Goal: Task Accomplishment & Management: Manage account settings

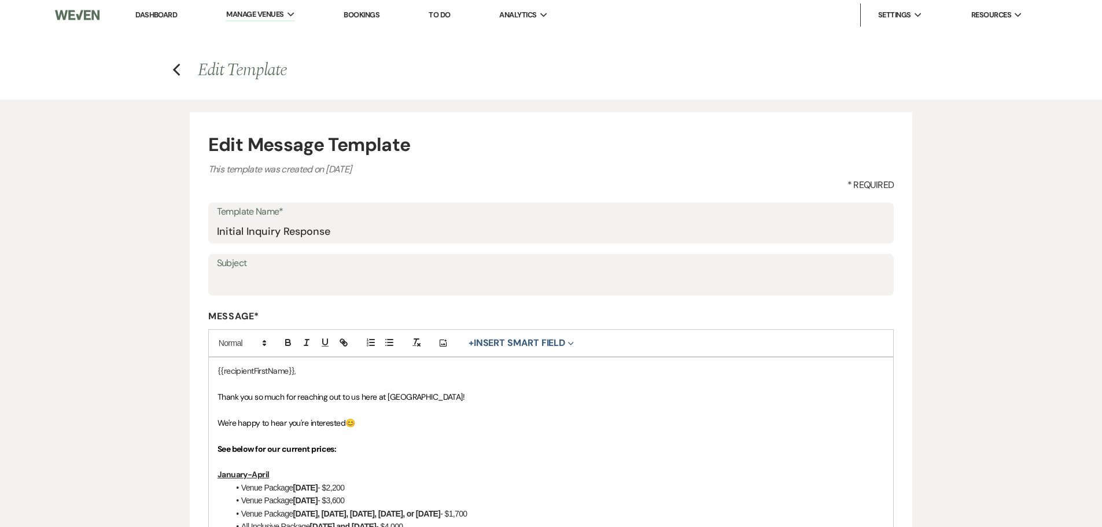
click at [160, 12] on link "Dashboard" at bounding box center [156, 15] width 42 height 10
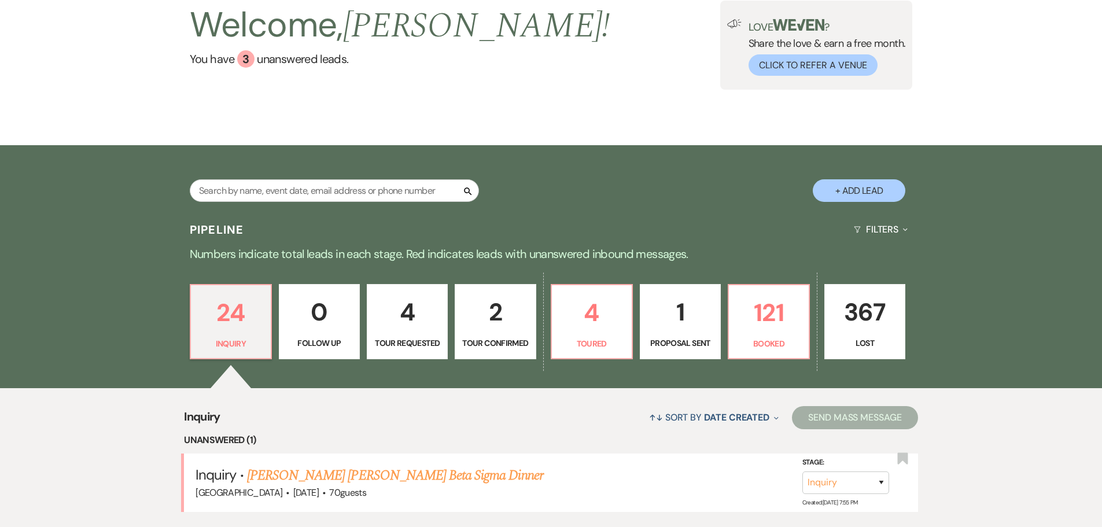
scroll to position [174, 0]
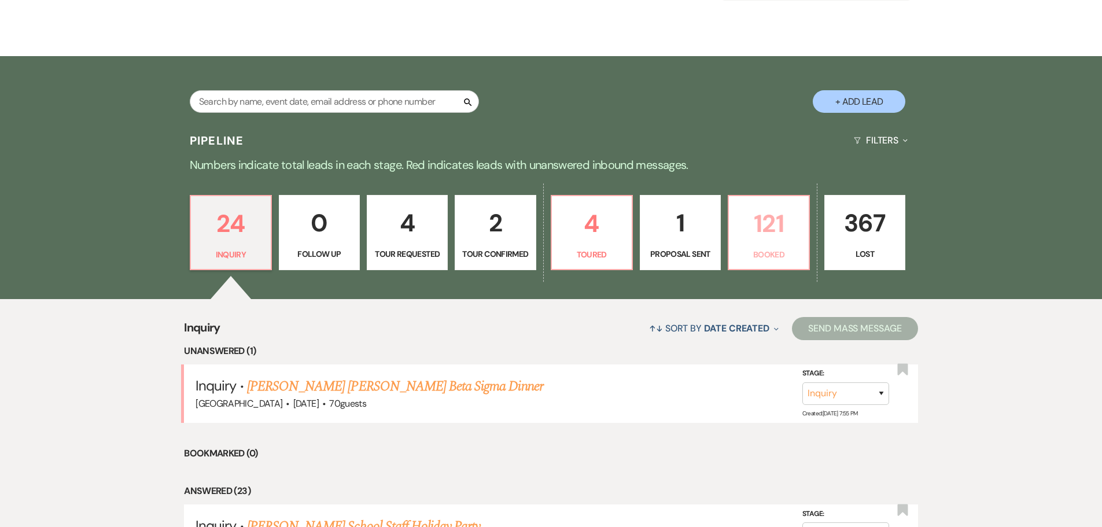
click at [762, 230] on p "121" at bounding box center [769, 223] width 66 height 39
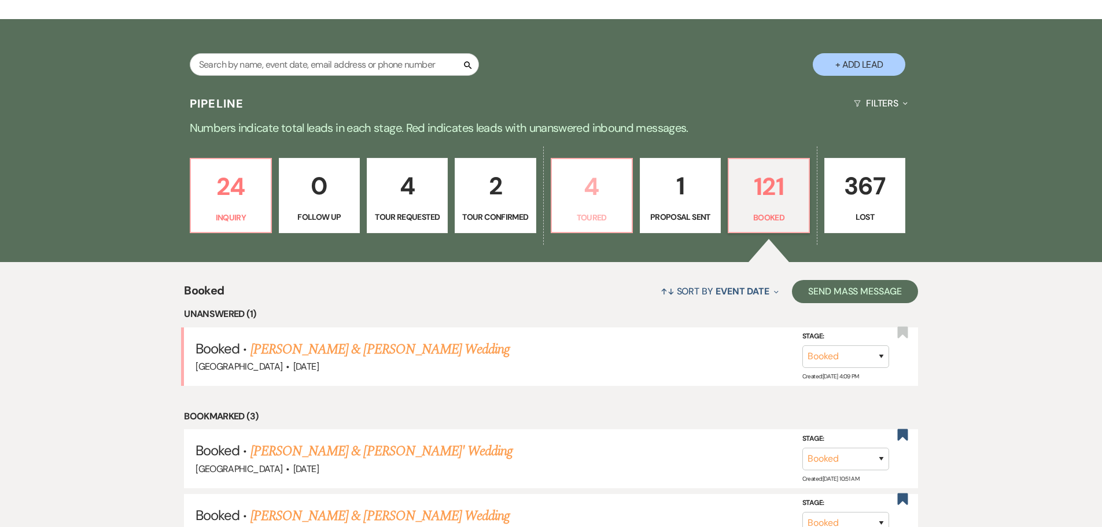
scroll to position [231, 0]
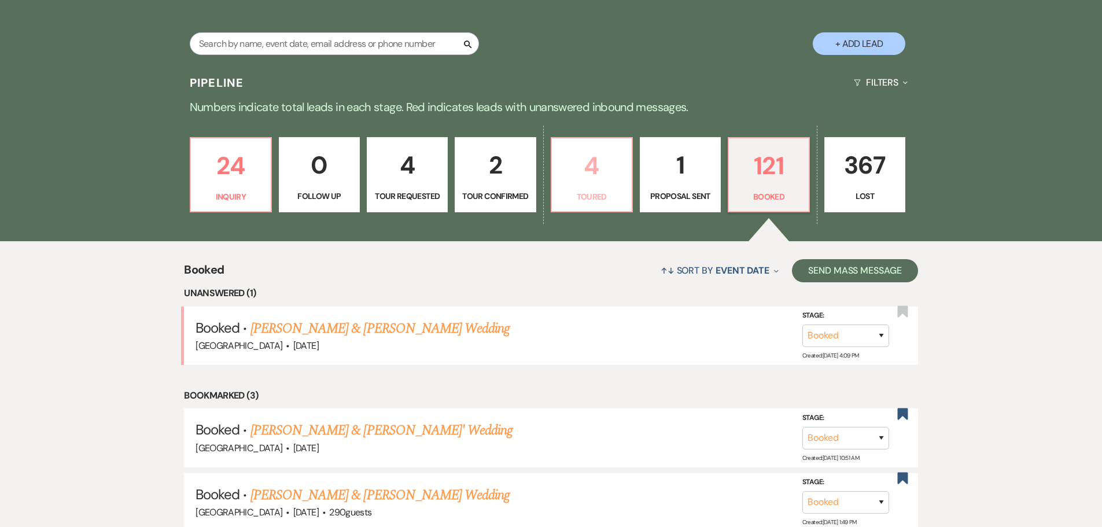
click at [603, 176] on p "4" at bounding box center [592, 165] width 66 height 39
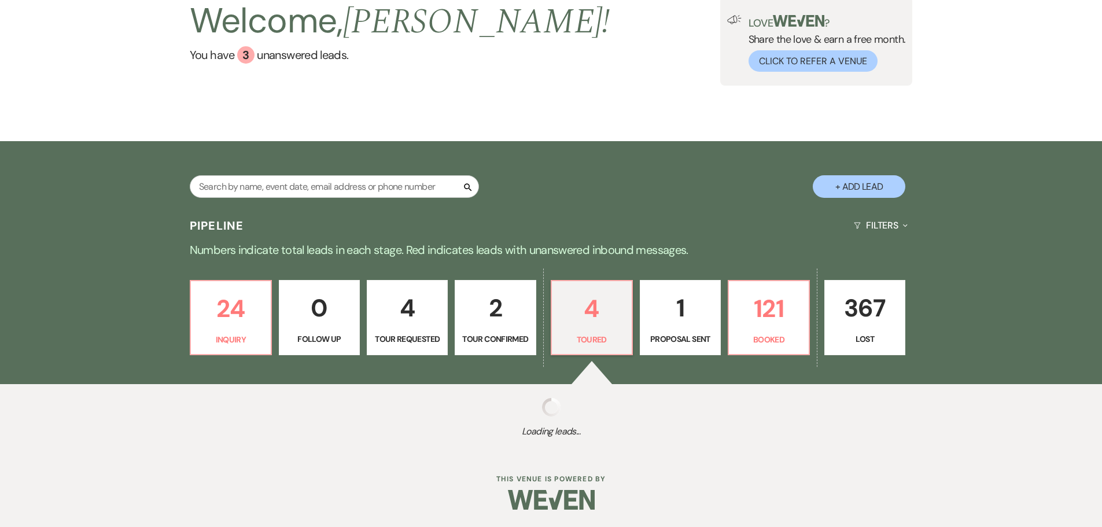
scroll to position [231, 0]
select select "5"
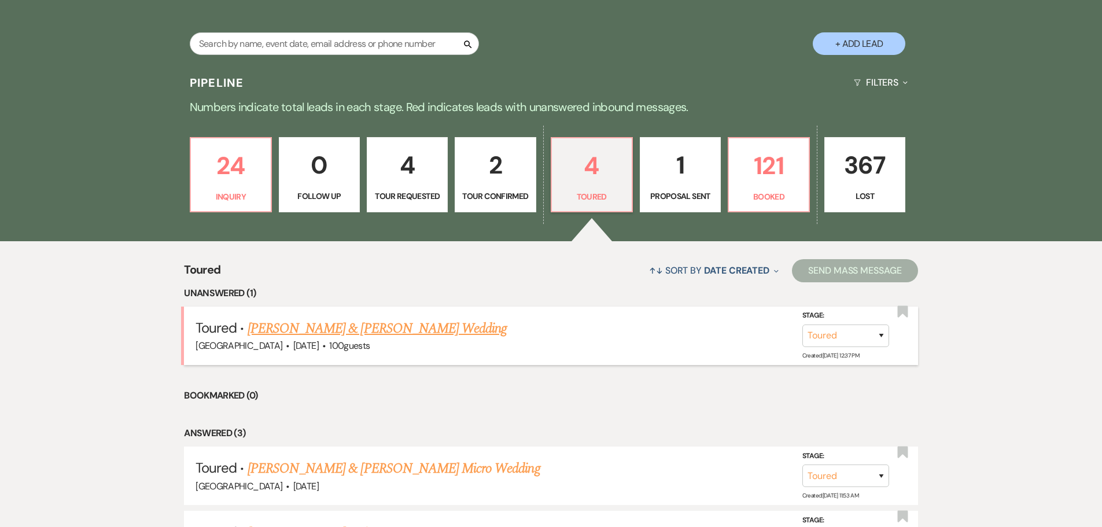
click at [354, 325] on link "[PERSON_NAME] & [PERSON_NAME] Wedding" at bounding box center [377, 328] width 259 height 21
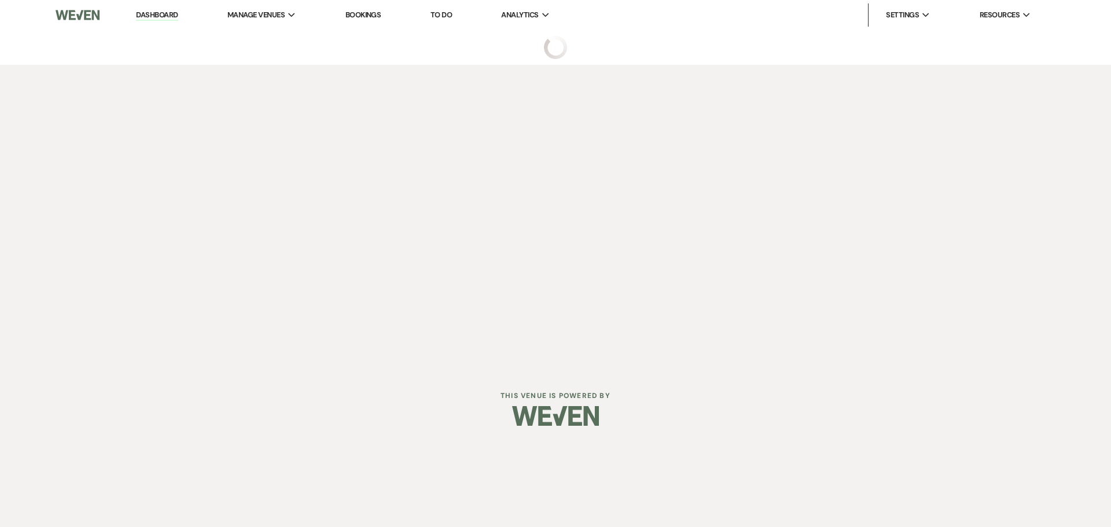
select select "5"
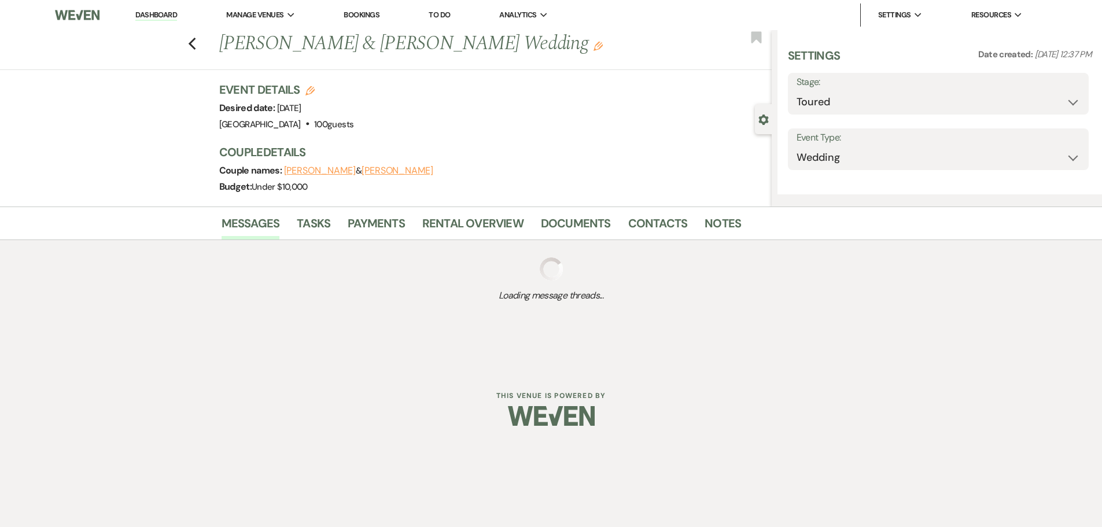
select select "5"
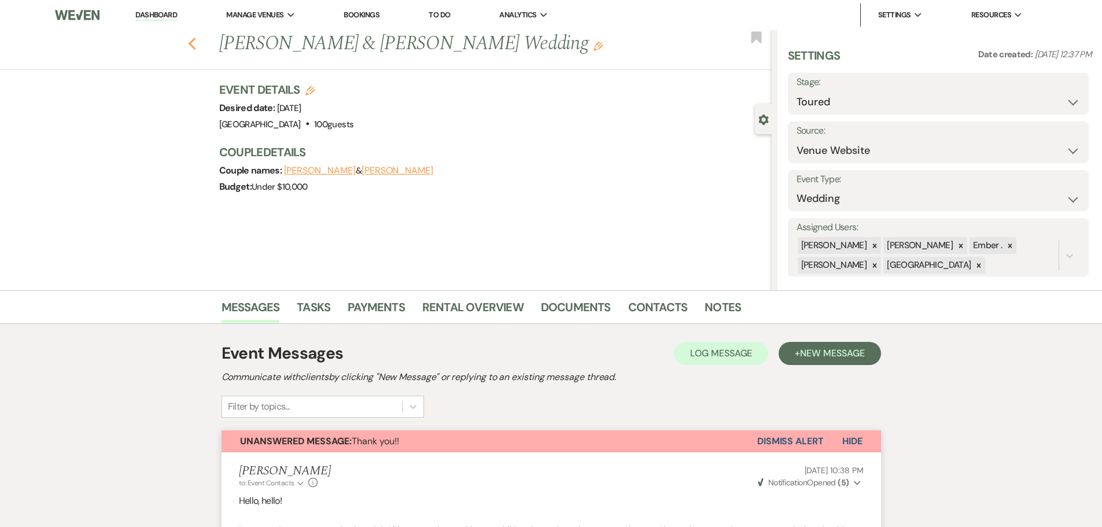
click at [196, 40] on use "button" at bounding box center [192, 44] width 8 height 13
select select "5"
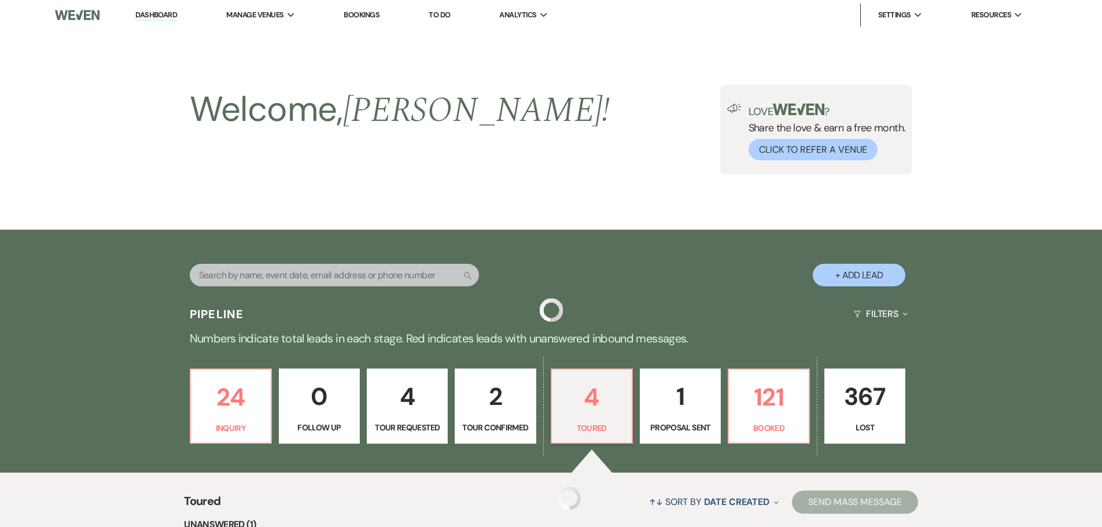
scroll to position [231, 0]
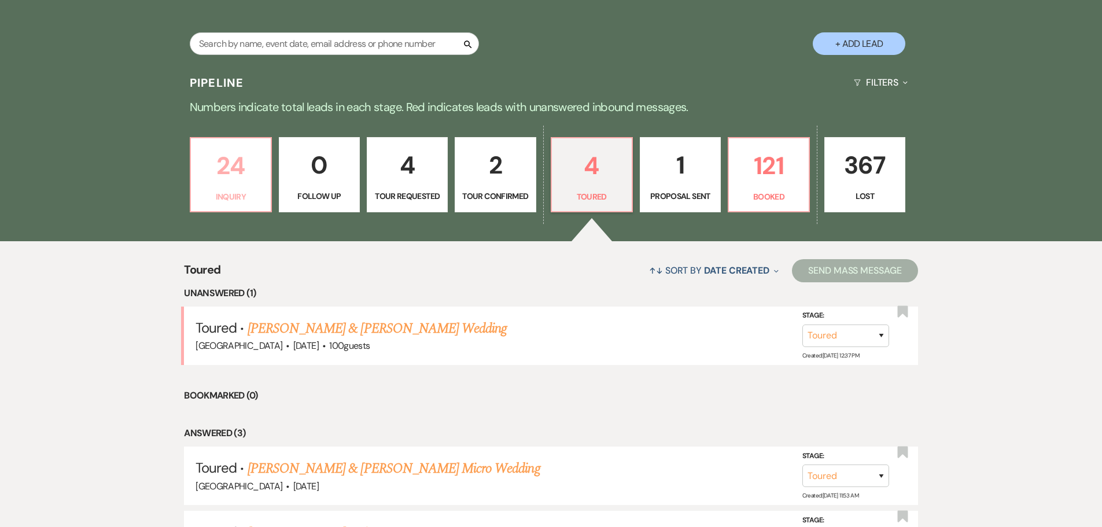
click at [223, 163] on p "24" at bounding box center [231, 165] width 66 height 39
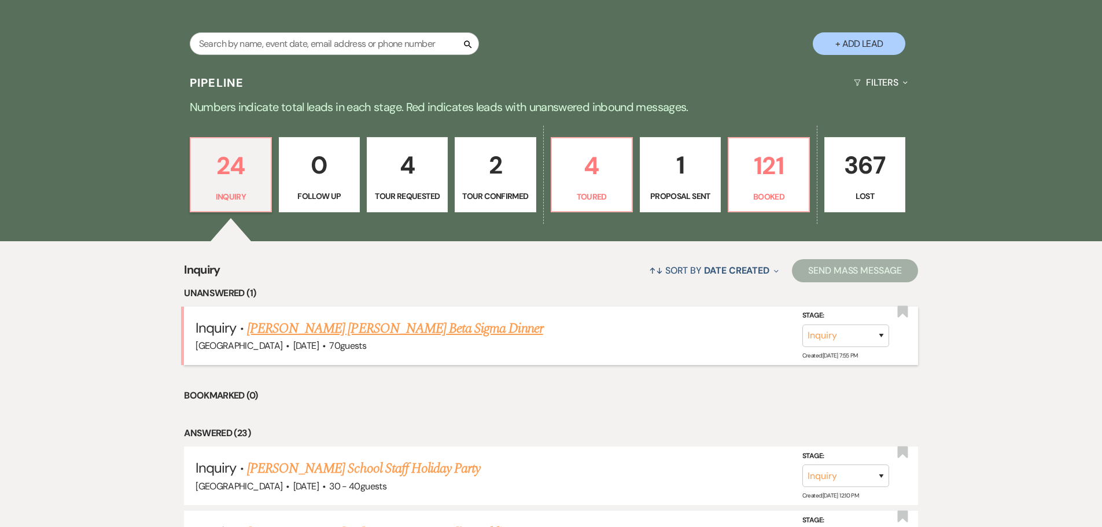
click at [369, 329] on link "[PERSON_NAME] [PERSON_NAME] Beta Sigma Dinner" at bounding box center [395, 328] width 296 height 21
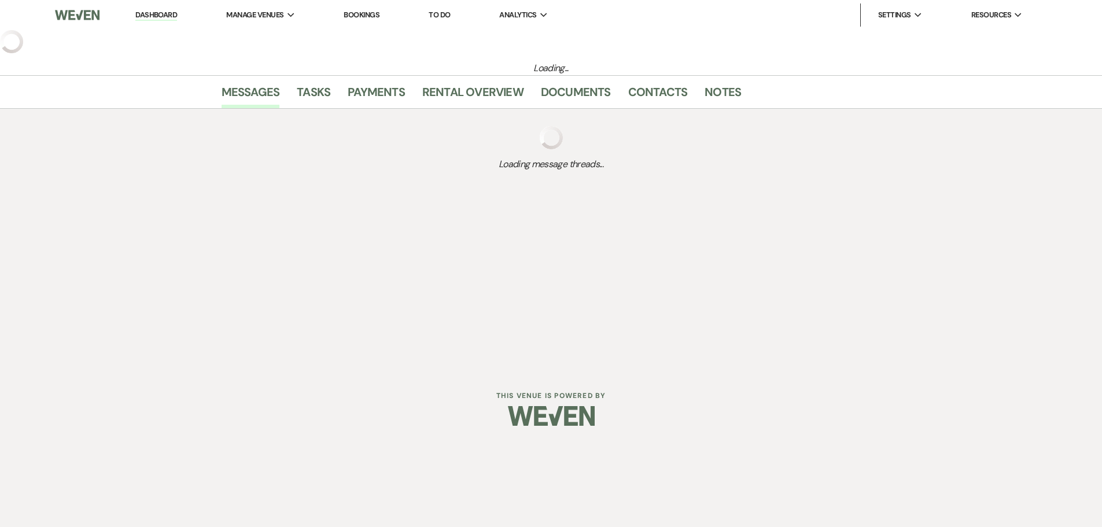
select select "5"
select select "13"
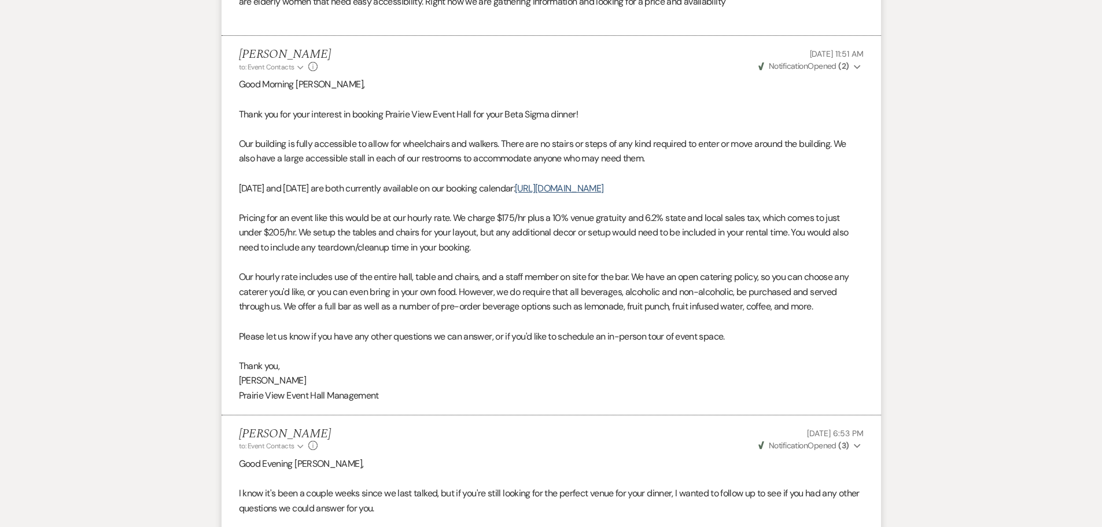
scroll to position [908, 0]
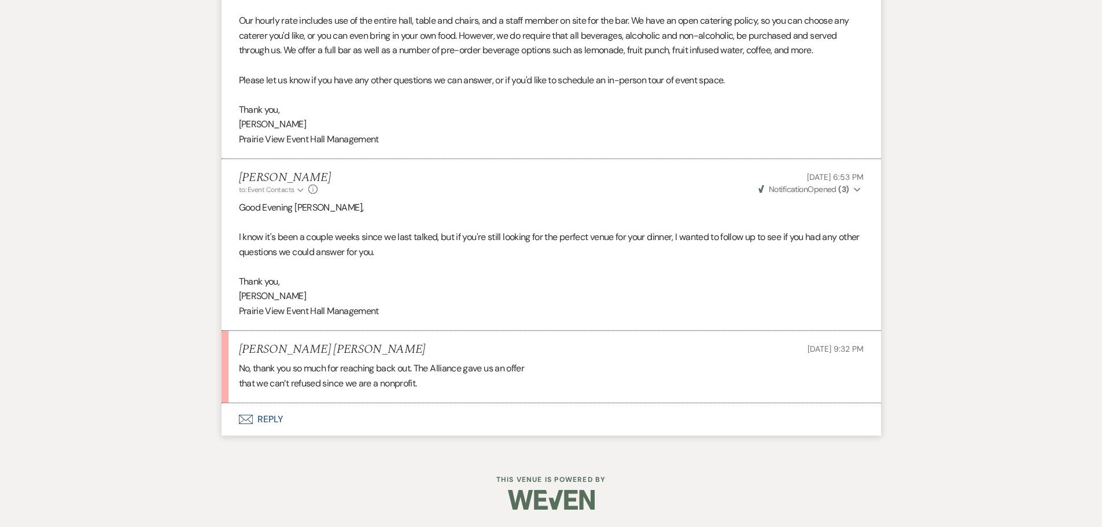
click at [266, 418] on button "Envelope Reply" at bounding box center [552, 419] width 660 height 32
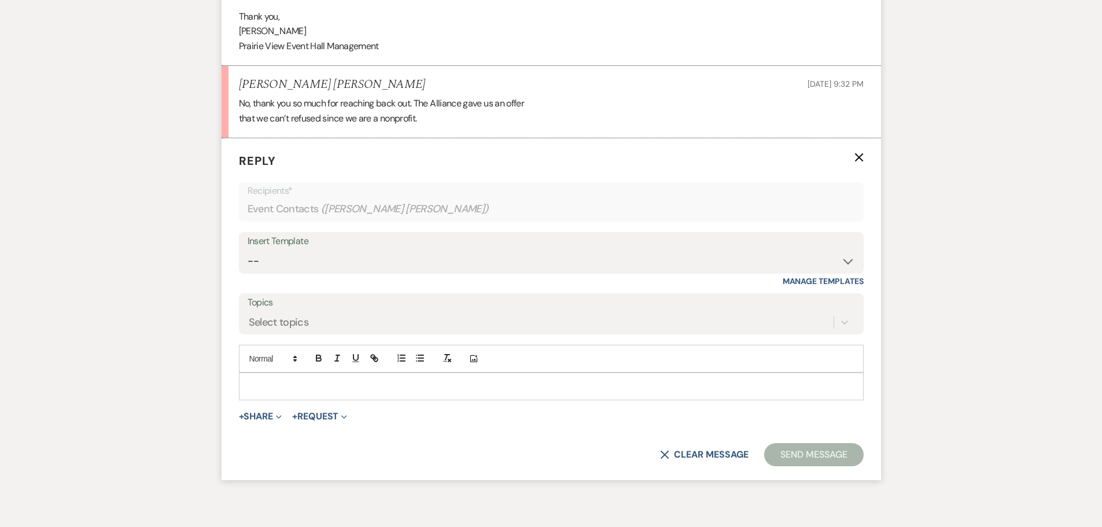
scroll to position [1219, 0]
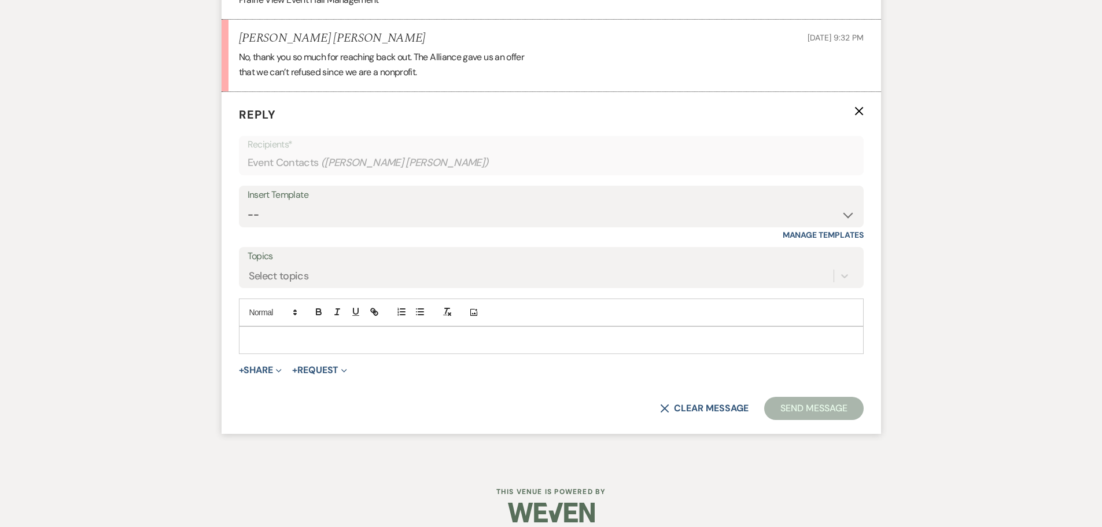
click at [270, 345] on p at bounding box center [551, 340] width 606 height 13
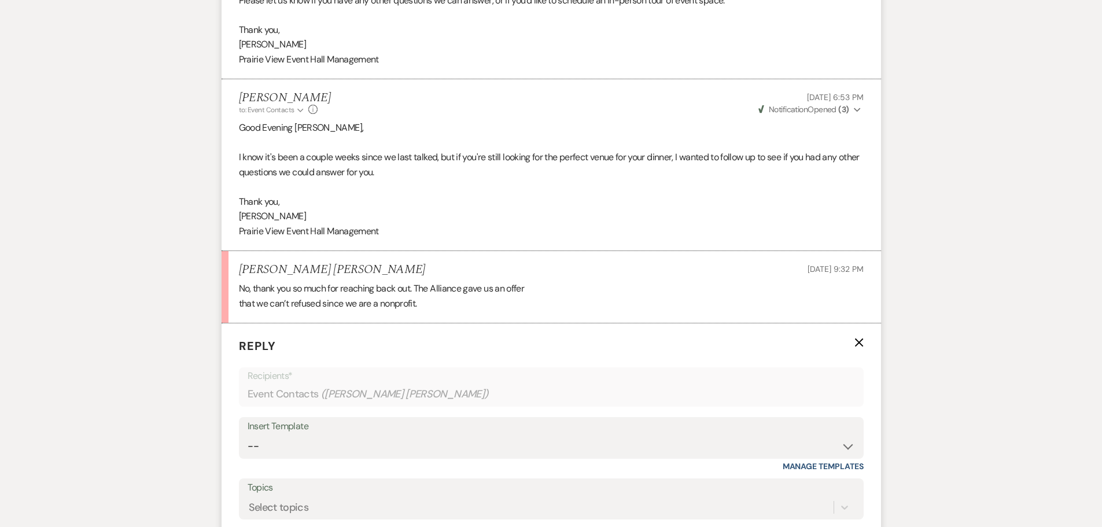
scroll to position [1161, 0]
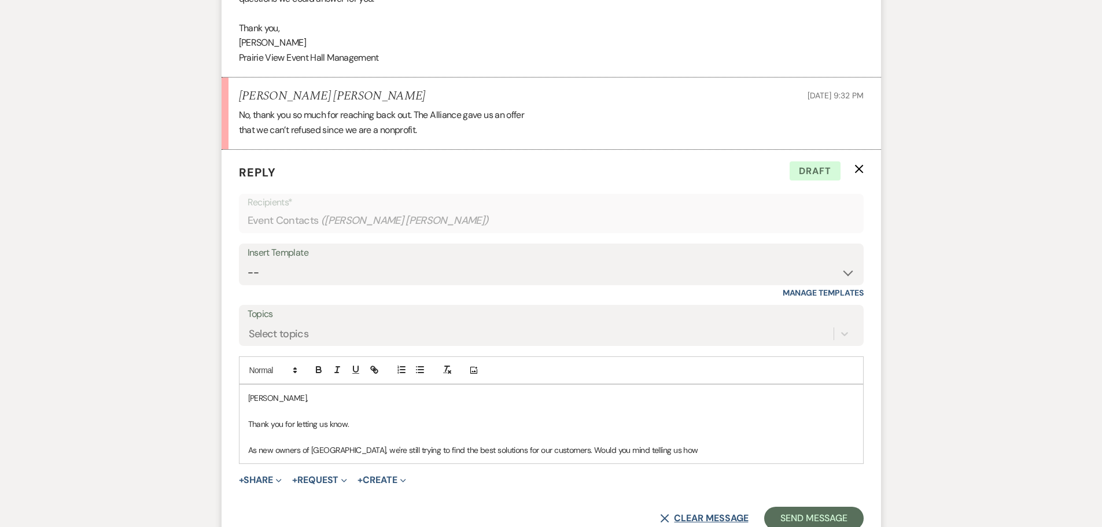
click at [676, 514] on button "X Clear message" at bounding box center [704, 518] width 88 height 9
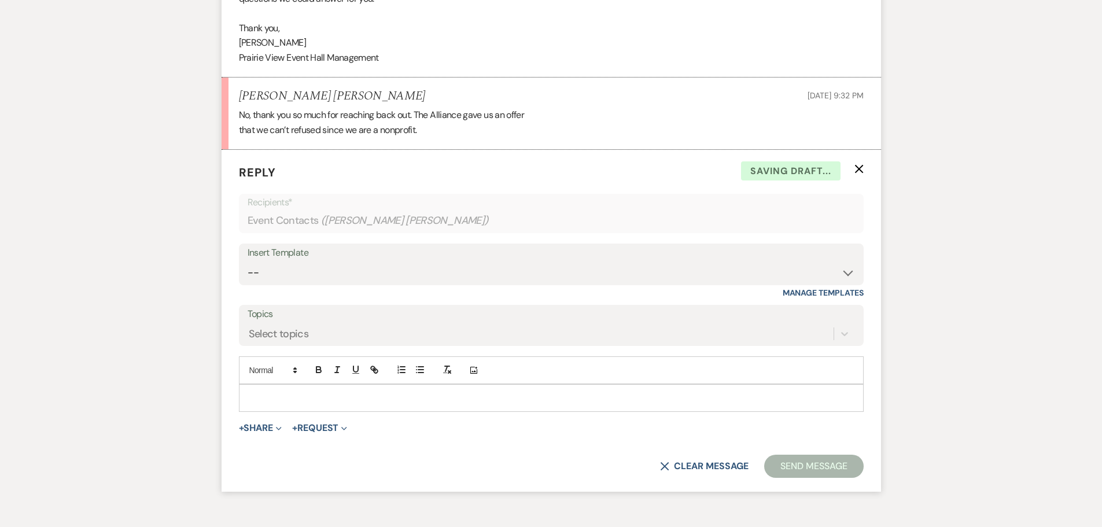
click at [374, 400] on p at bounding box center [551, 398] width 606 height 13
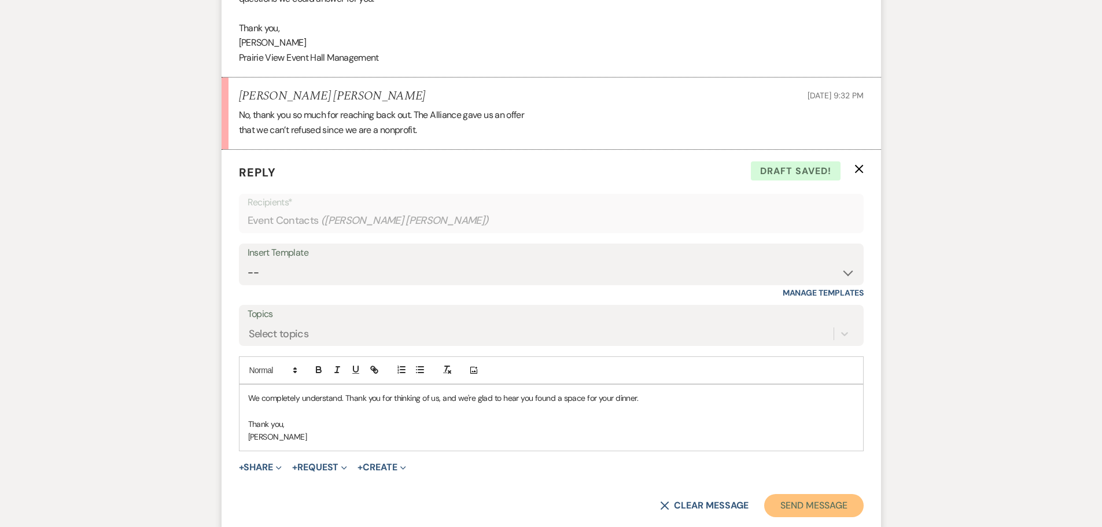
click at [828, 506] on button "Send Message" at bounding box center [813, 505] width 99 height 23
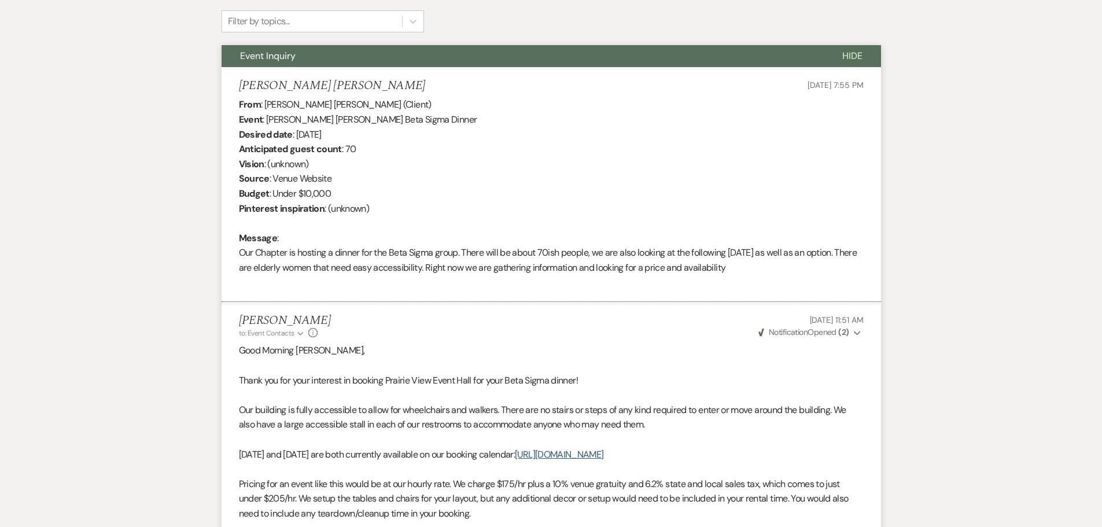
scroll to position [0, 0]
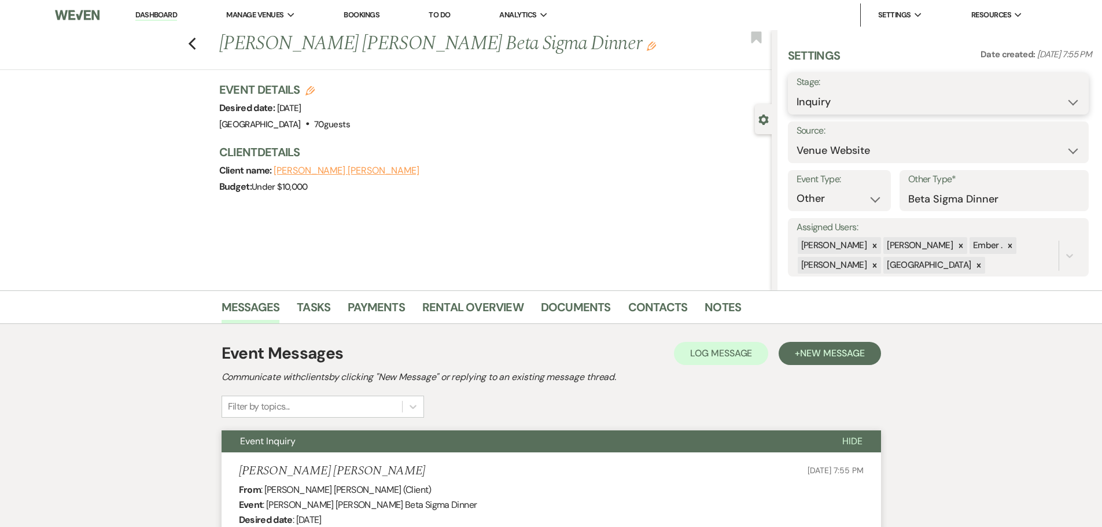
click at [915, 98] on select "Inquiry Follow Up Tour Requested Tour Confirmed Toured Proposal Sent Booked Lost" at bounding box center [939, 102] width 284 height 23
select select "8"
click at [797, 91] on select "Inquiry Follow Up Tour Requested Tour Confirmed Toured Proposal Sent Booked Lost" at bounding box center [939, 102] width 284 height 23
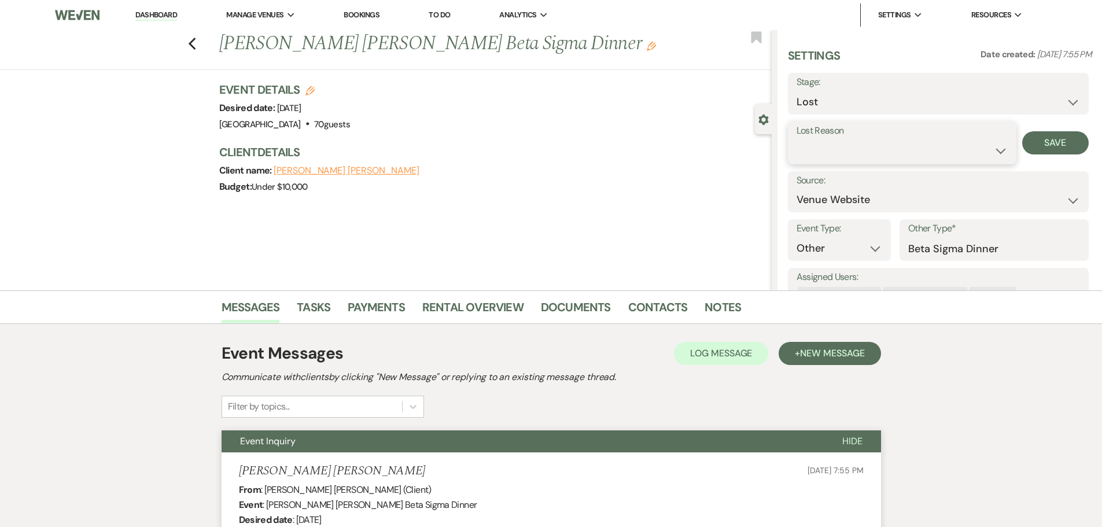
click at [976, 150] on select "Booked Elsewhere Budget Date Unavailable No Response Not a Good Match Capacity …" at bounding box center [902, 150] width 211 height 23
select select "7"
click at [797, 139] on select "Booked Elsewhere Budget Date Unavailable No Response Not a Good Match Capacity …" at bounding box center [902, 150] width 211 height 23
click at [1058, 142] on button "Save" at bounding box center [1055, 142] width 67 height 23
click at [197, 43] on icon "Previous" at bounding box center [192, 44] width 9 height 14
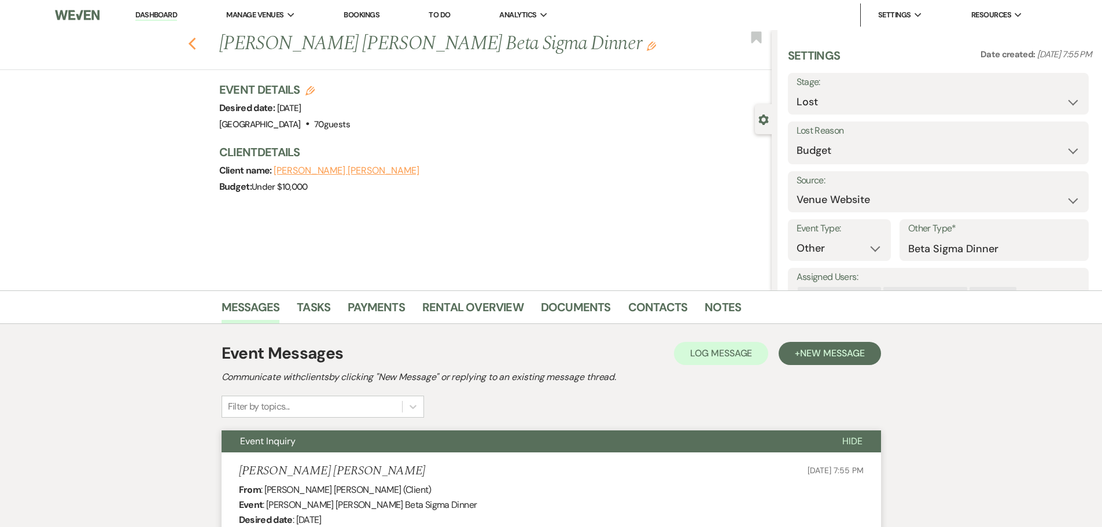
select select "8"
select select "7"
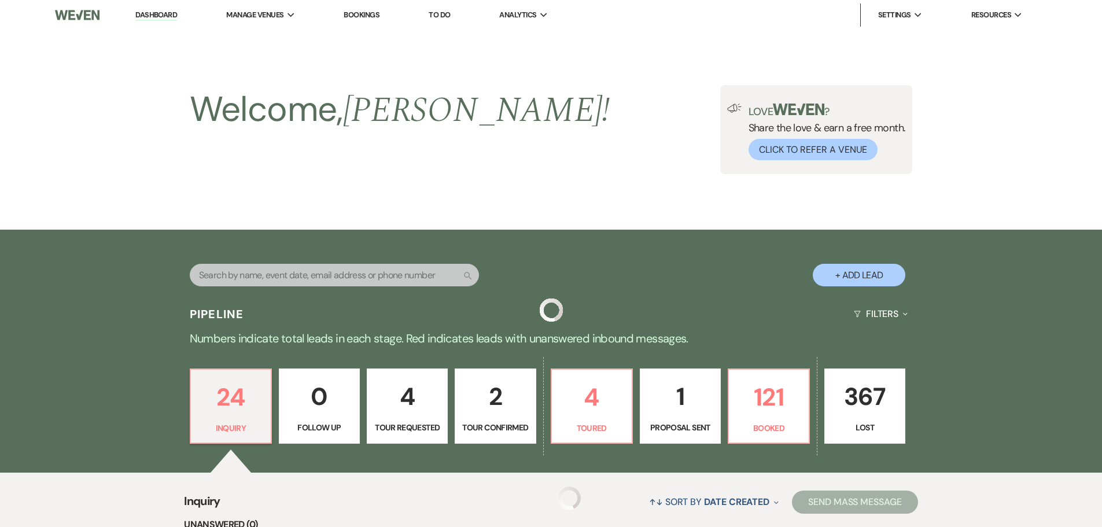
scroll to position [231, 0]
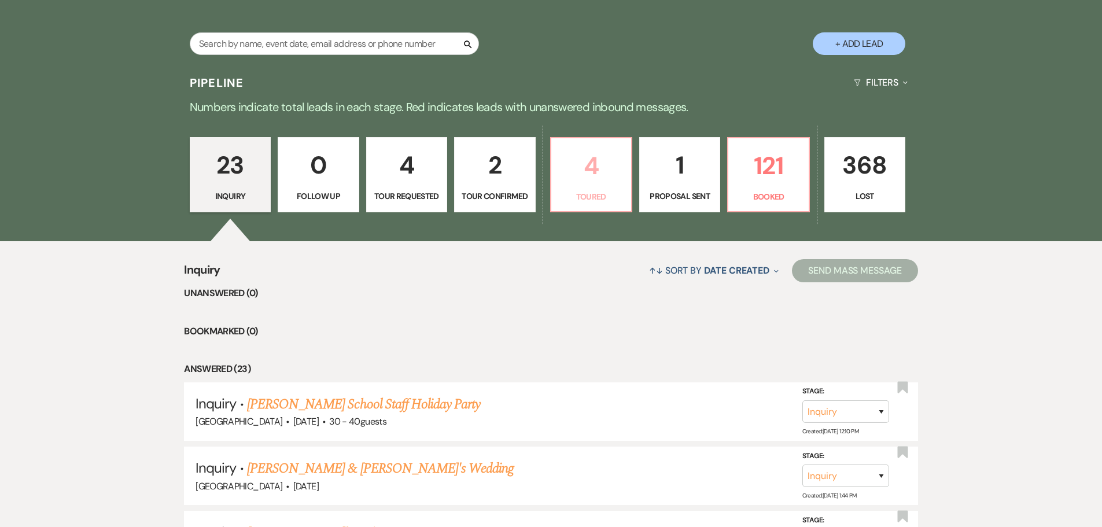
click at [595, 174] on p "4" at bounding box center [591, 165] width 66 height 39
select select "5"
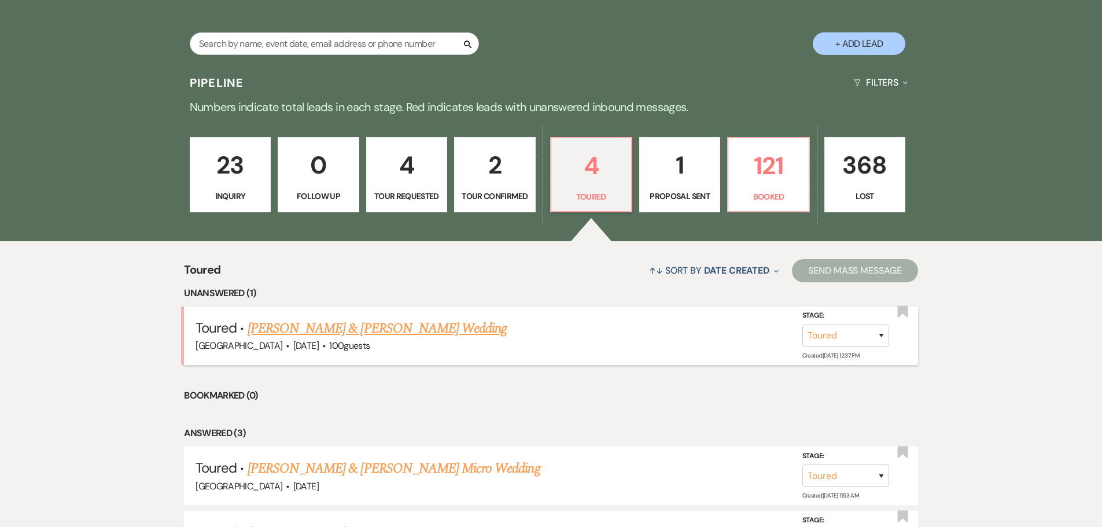
click at [354, 322] on link "[PERSON_NAME] & [PERSON_NAME] Wedding" at bounding box center [377, 328] width 259 height 21
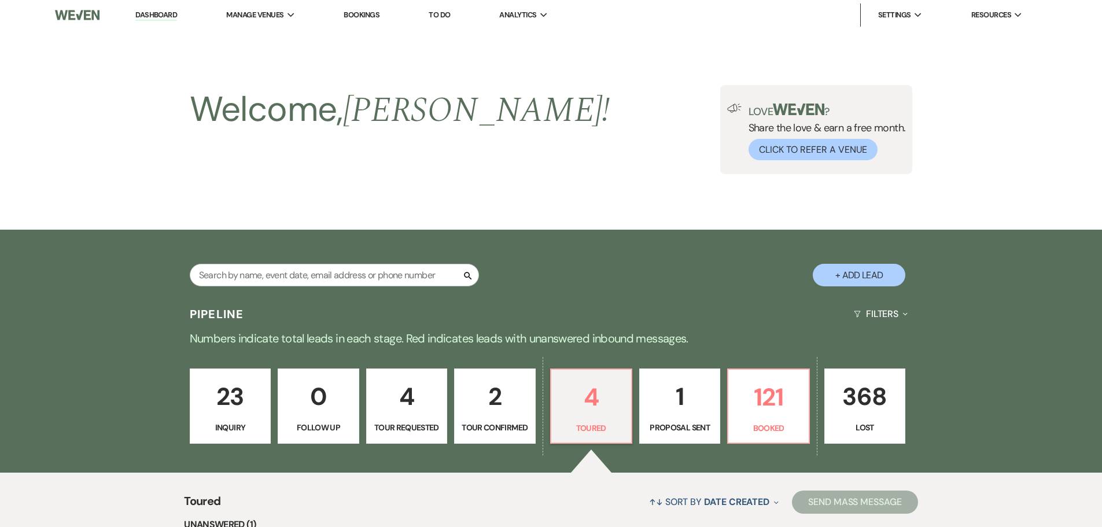
select select "5"
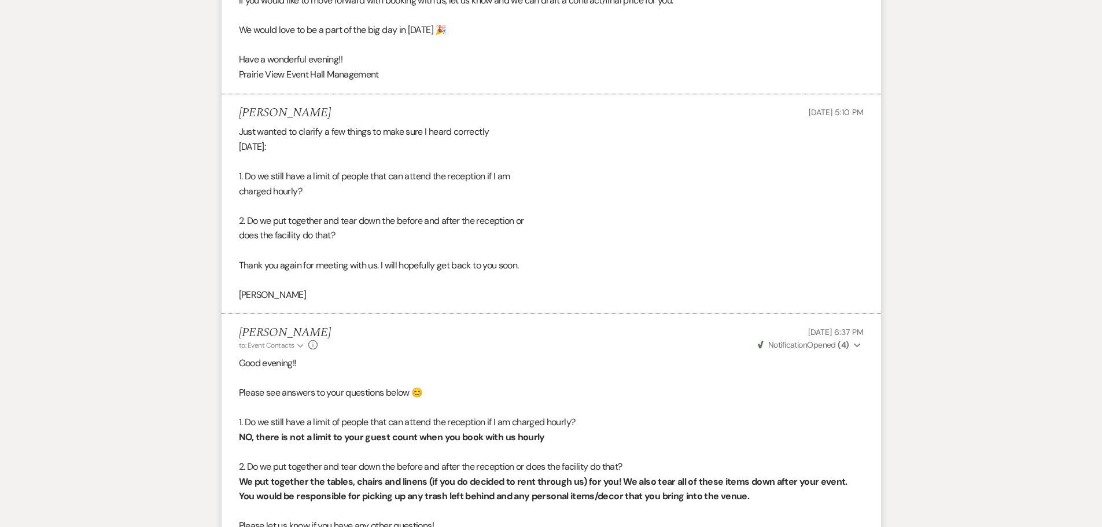
scroll to position [947, 0]
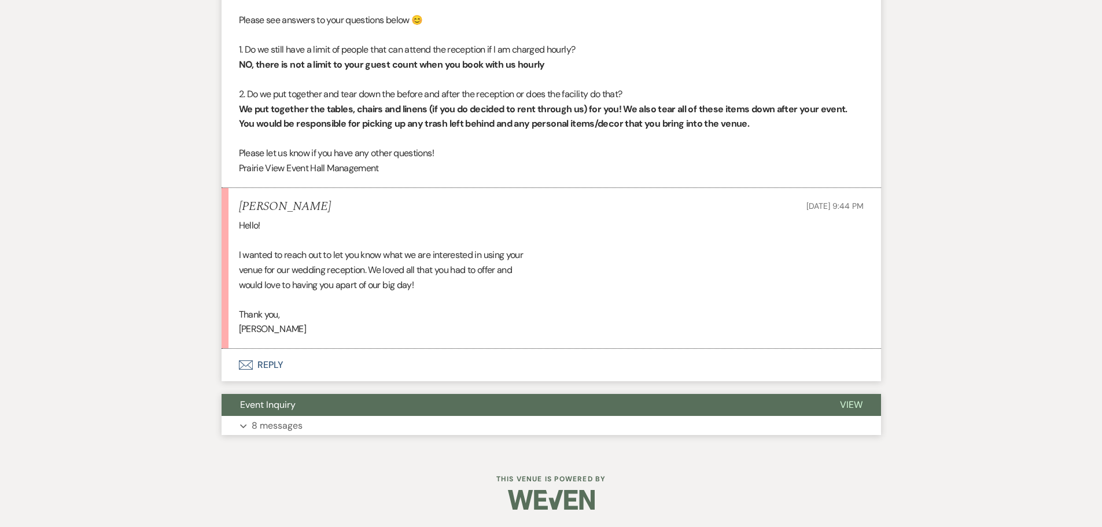
click at [268, 426] on p "8 messages" at bounding box center [277, 425] width 51 height 15
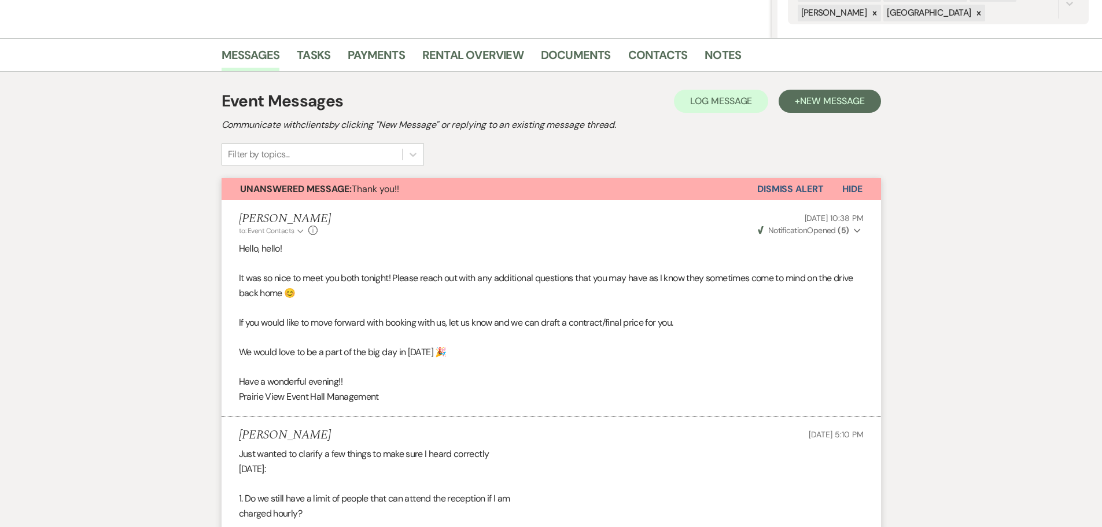
scroll to position [79, 0]
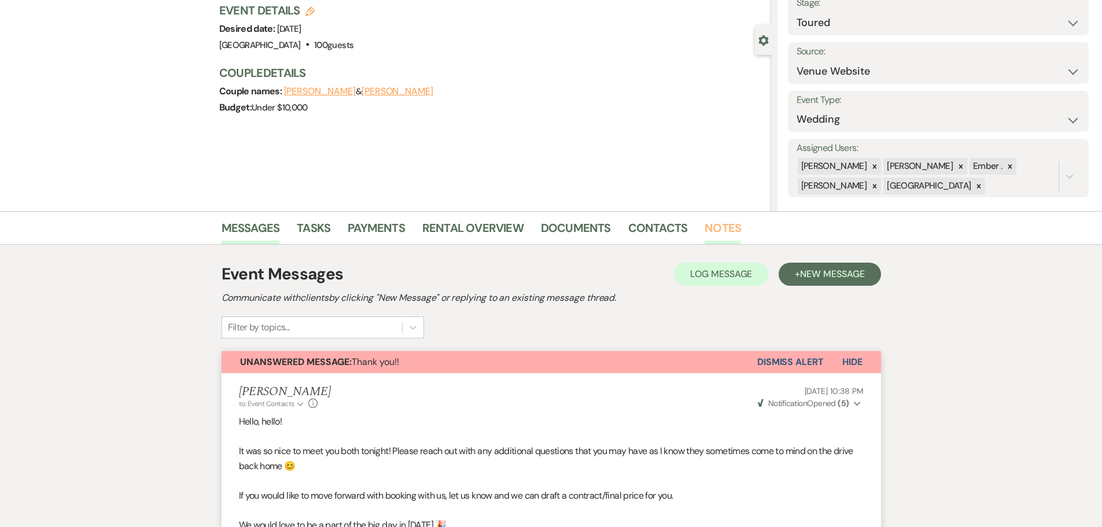
click at [716, 234] on link "Notes" at bounding box center [723, 231] width 36 height 25
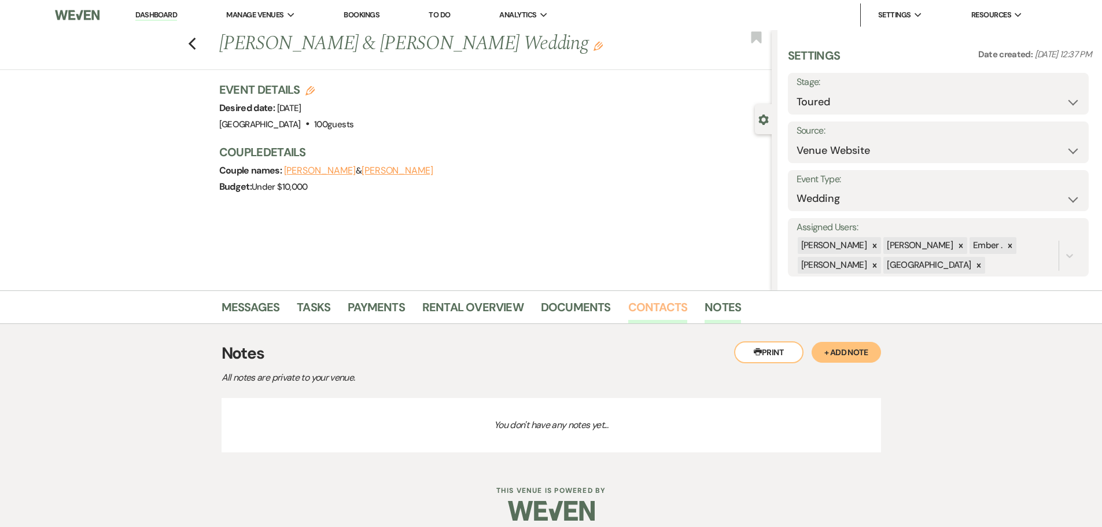
click at [664, 317] on link "Contacts" at bounding box center [658, 310] width 60 height 25
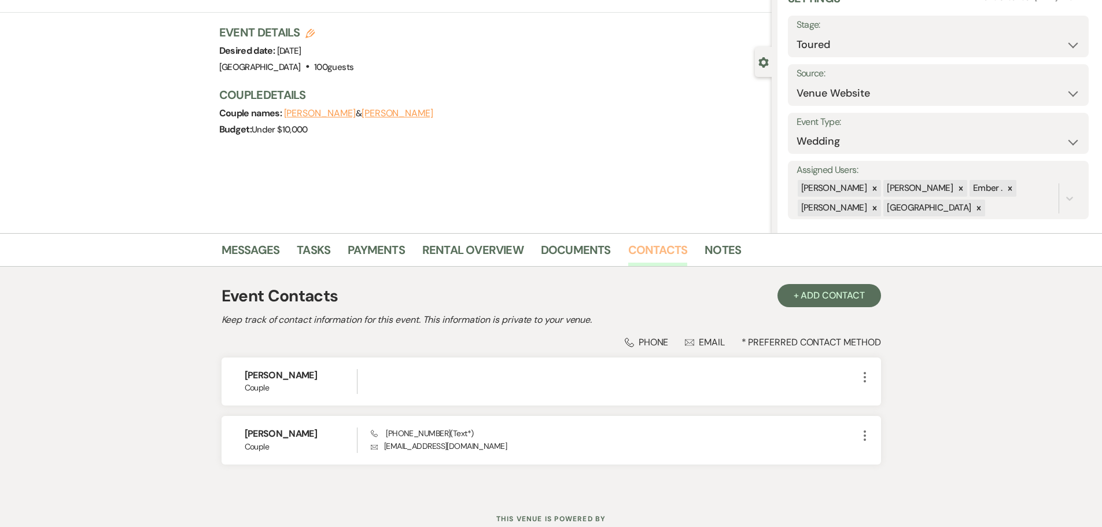
scroll to position [58, 0]
click at [551, 250] on link "Documents" at bounding box center [576, 252] width 70 height 25
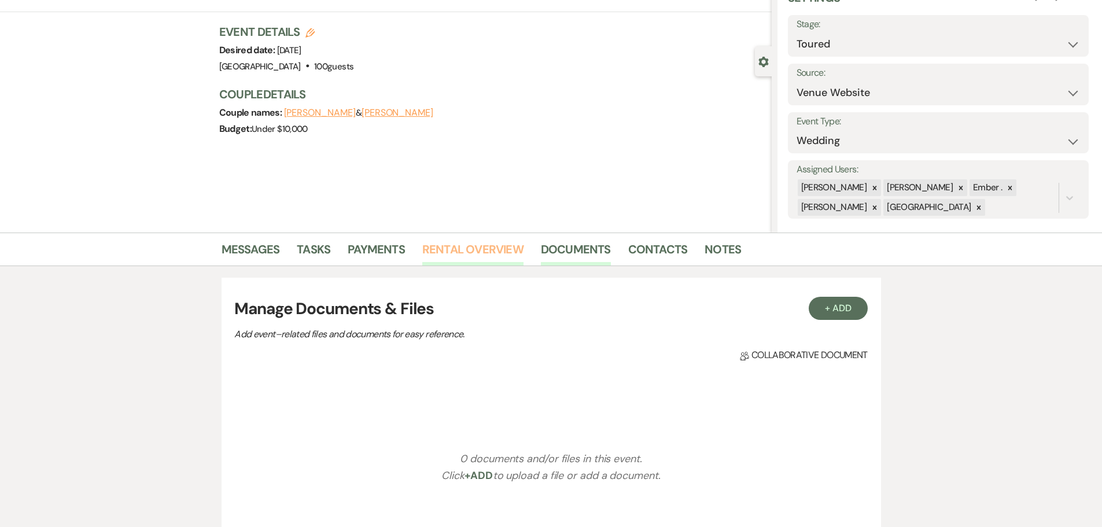
click at [485, 249] on link "Rental Overview" at bounding box center [472, 252] width 101 height 25
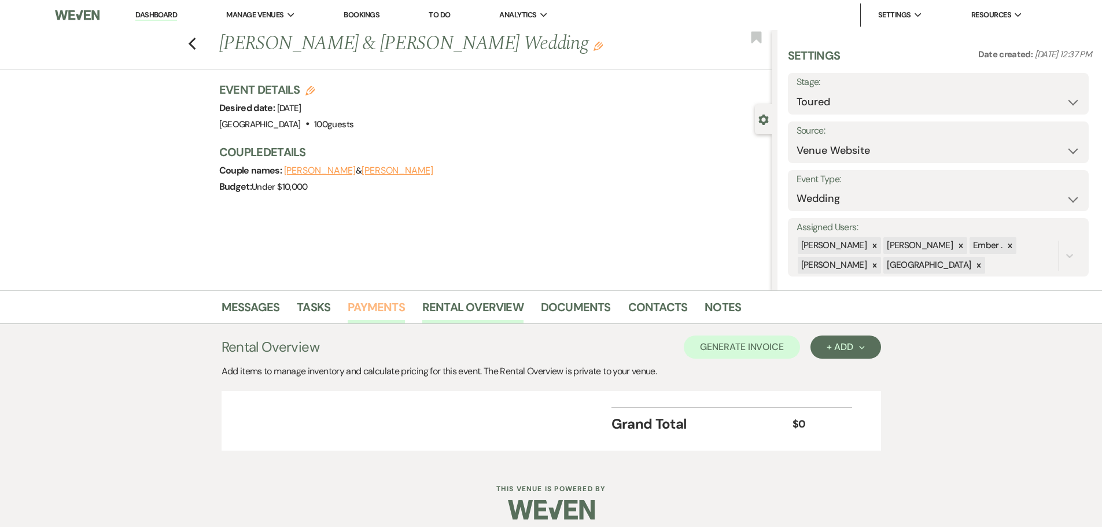
click at [384, 307] on link "Payments" at bounding box center [376, 310] width 57 height 25
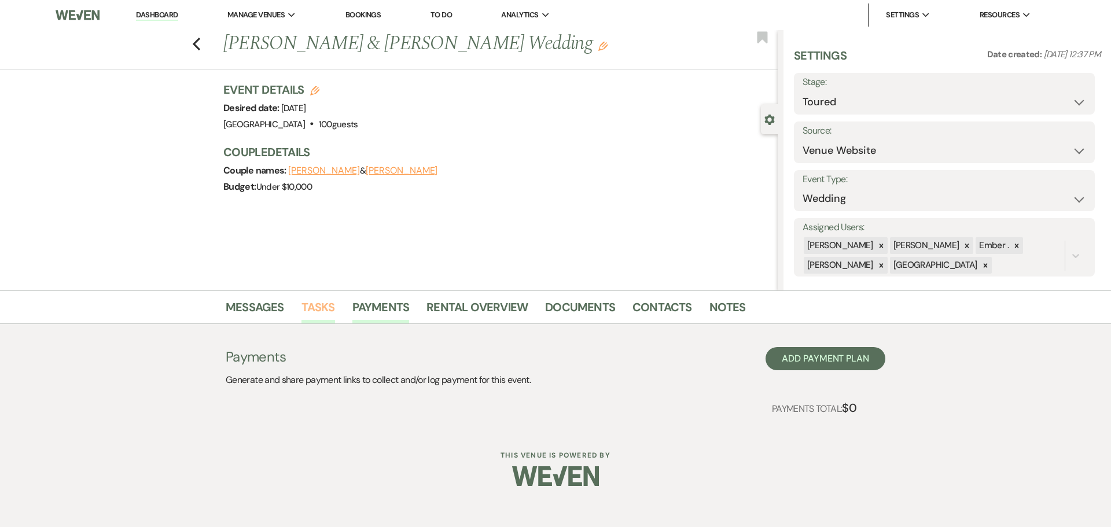
click at [315, 307] on link "Tasks" at bounding box center [318, 310] width 34 height 25
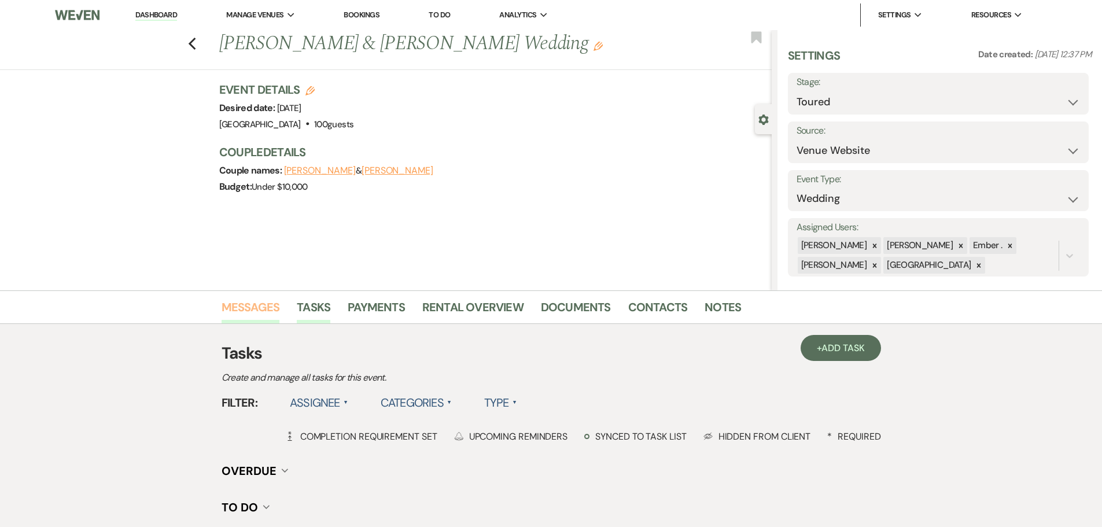
click at [240, 310] on link "Messages" at bounding box center [251, 310] width 58 height 25
